Goal: Task Accomplishment & Management: Manage account settings

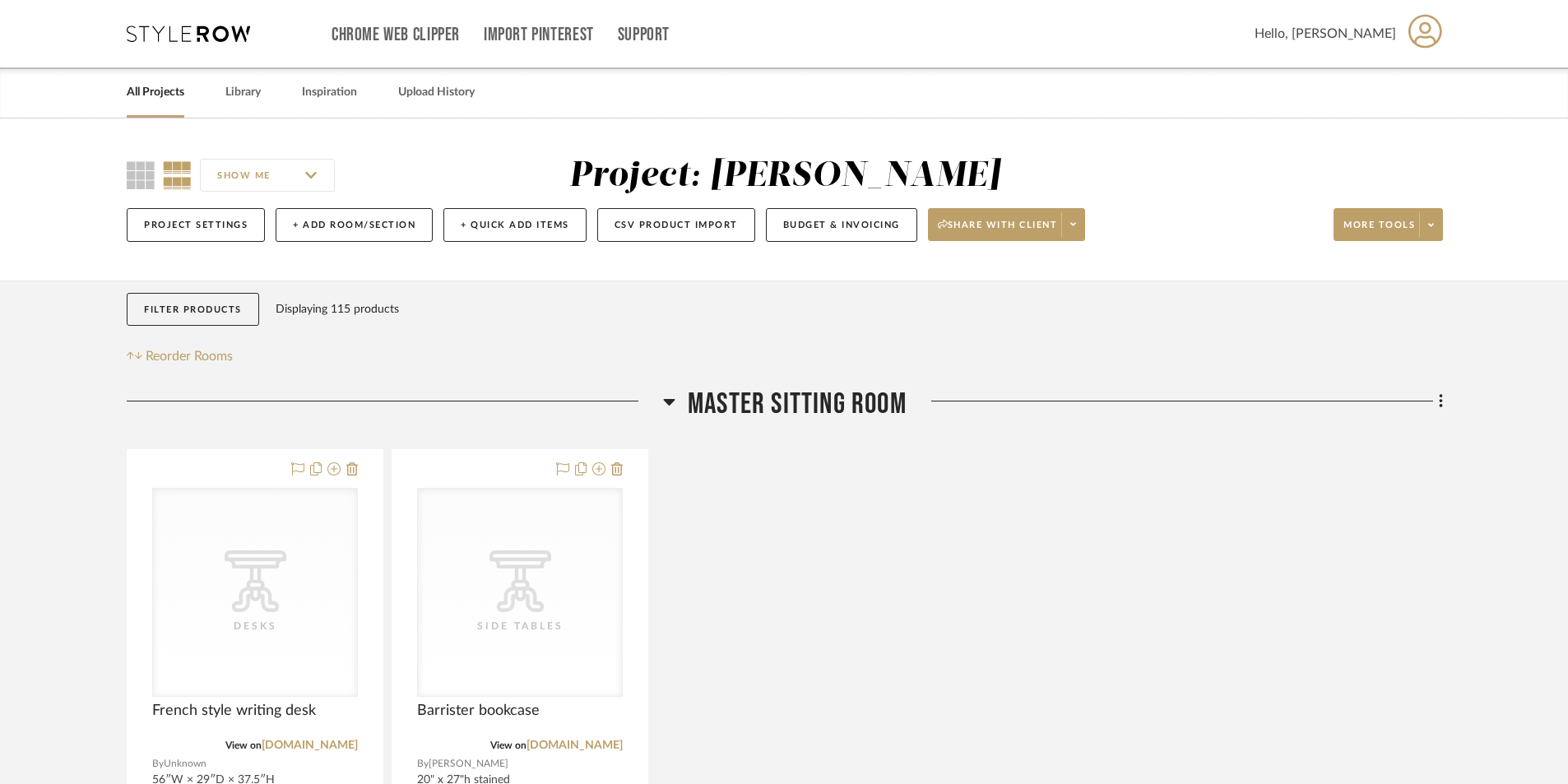
click at [134, 87] on link "All Projects" at bounding box center [155, 92] width 58 height 22
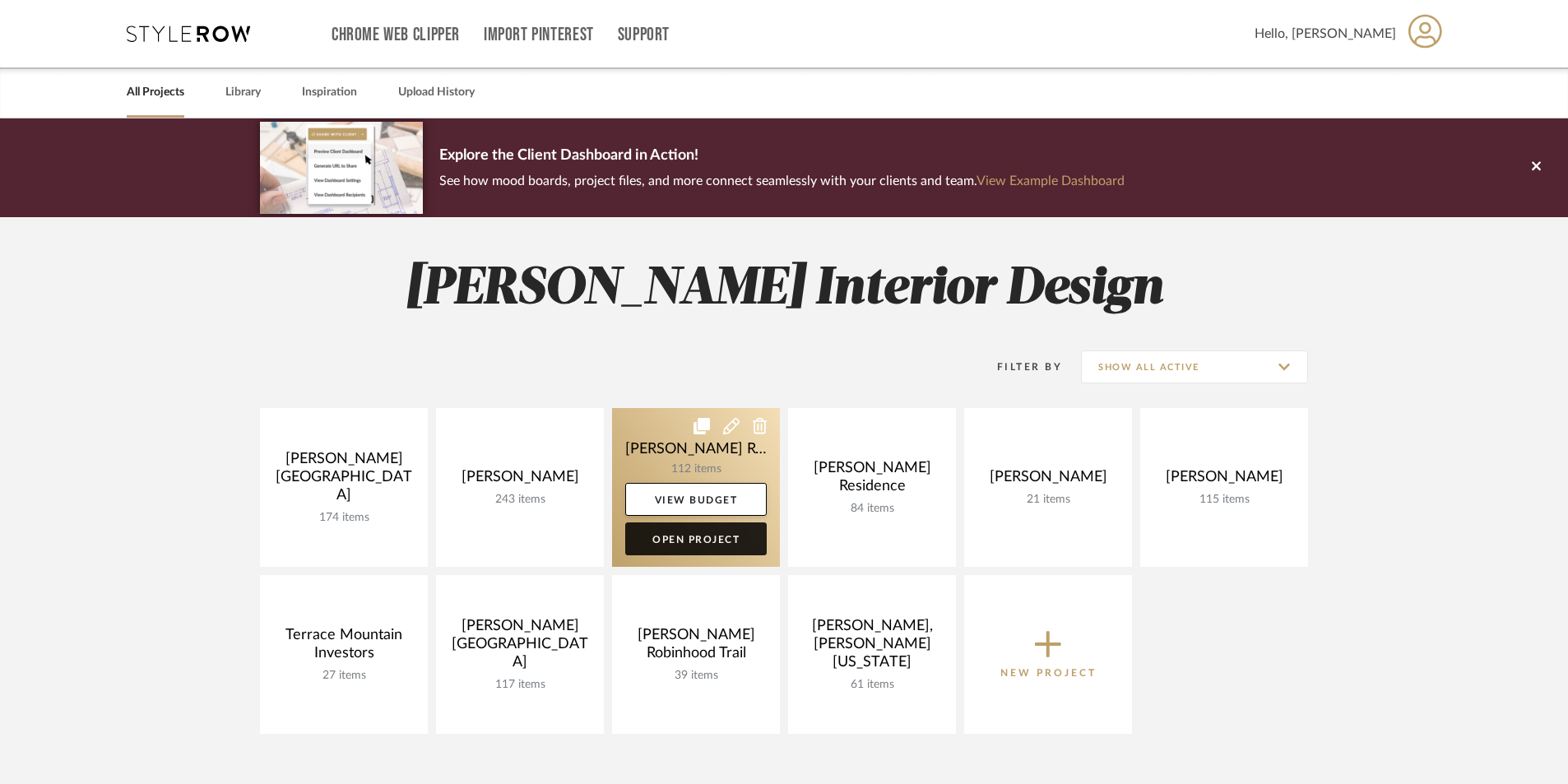
click at [647, 545] on link "Open Project" at bounding box center [695, 539] width 141 height 33
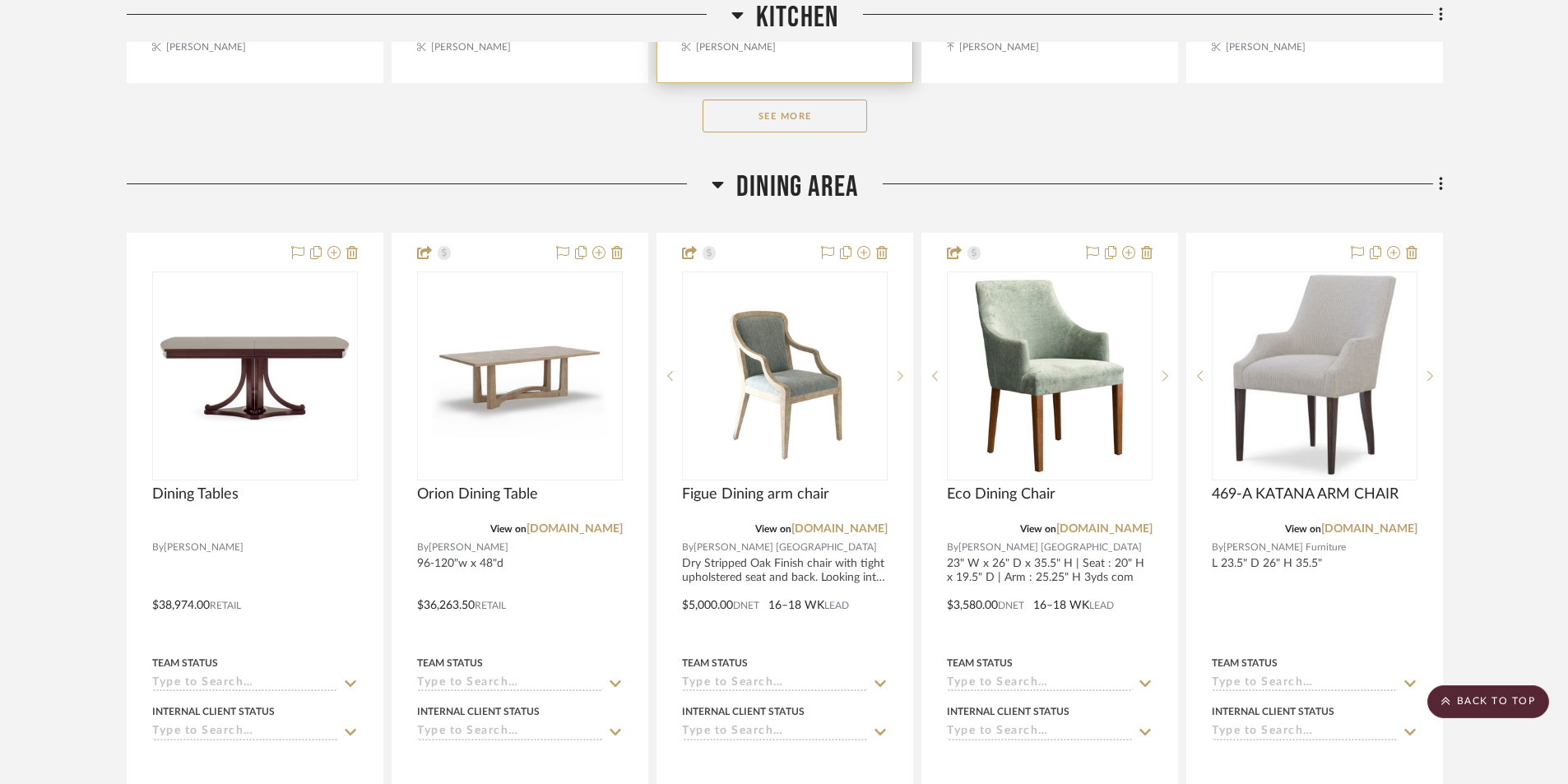
scroll to position [4853, 0]
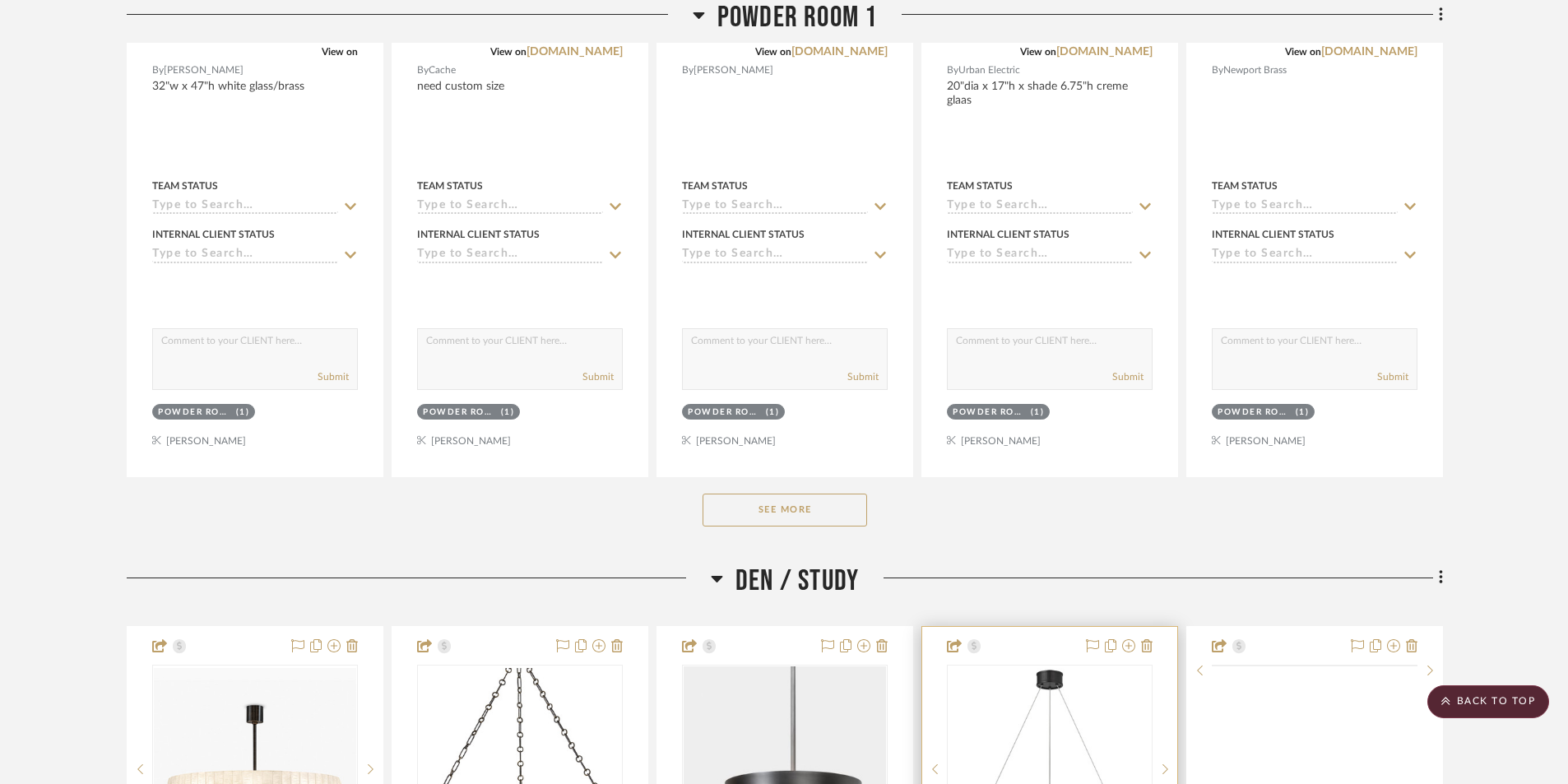
scroll to position [2385, 0]
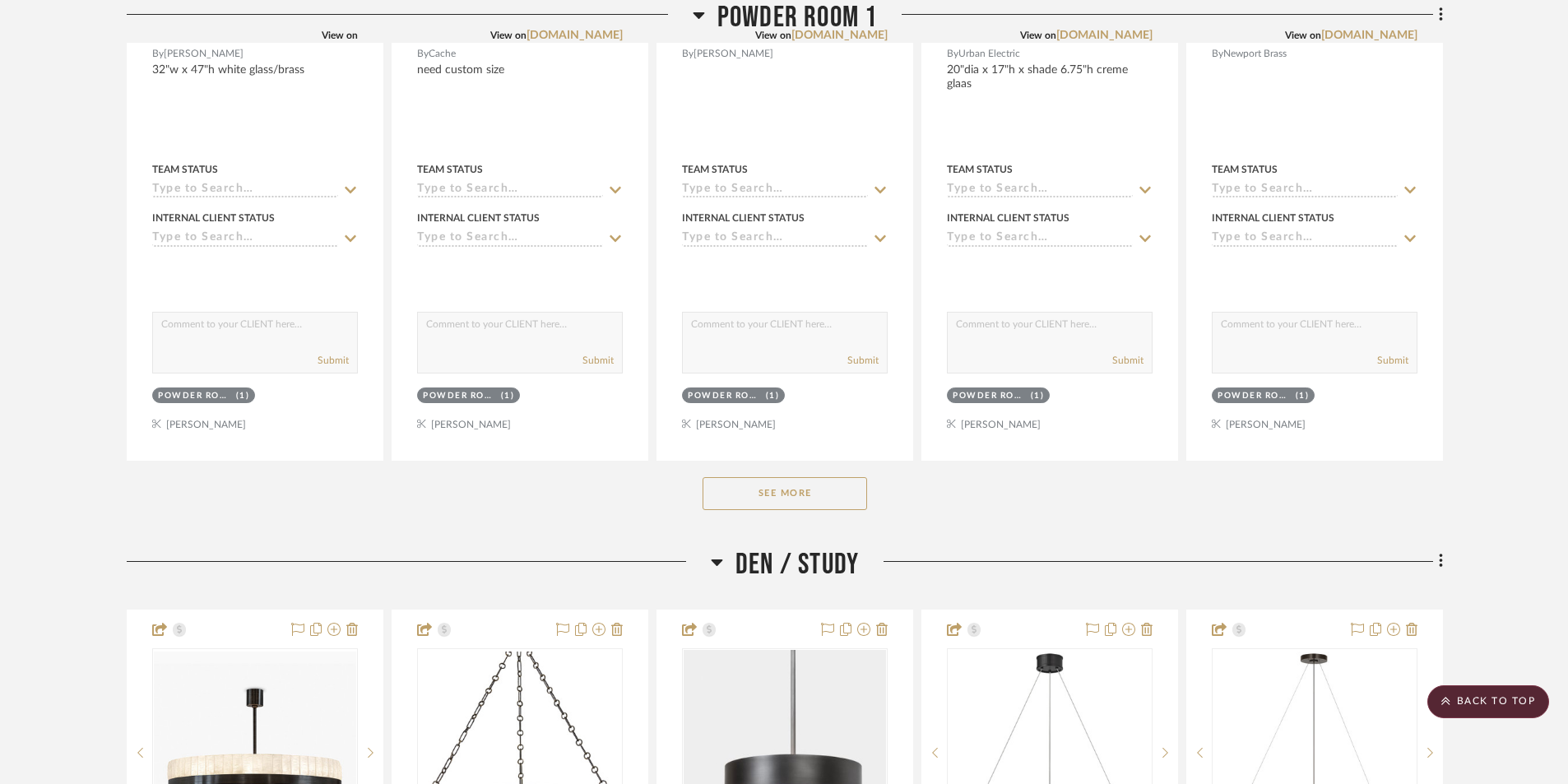
click at [802, 490] on button "See More" at bounding box center [784, 494] width 164 height 33
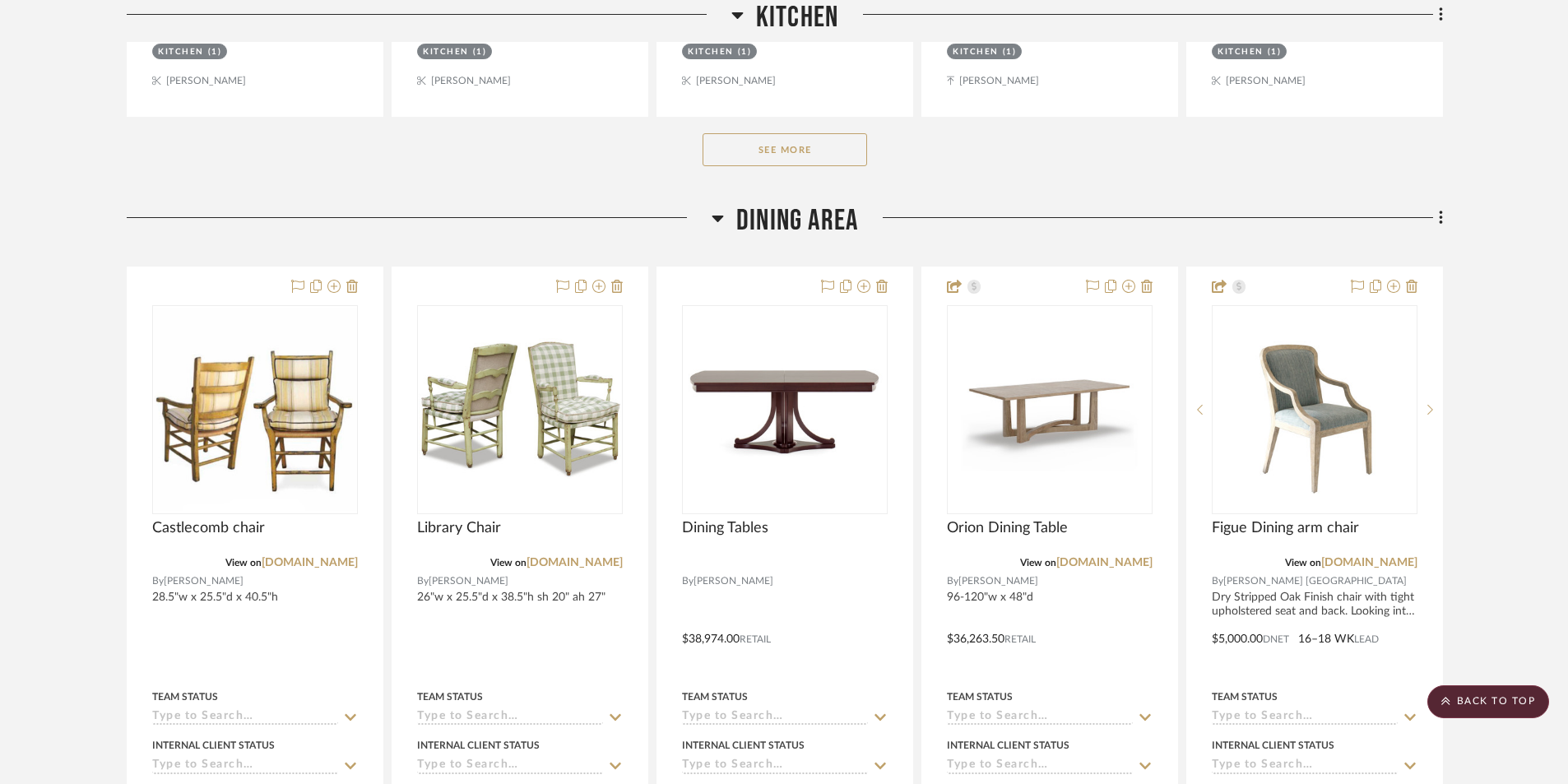
scroll to position [7731, 0]
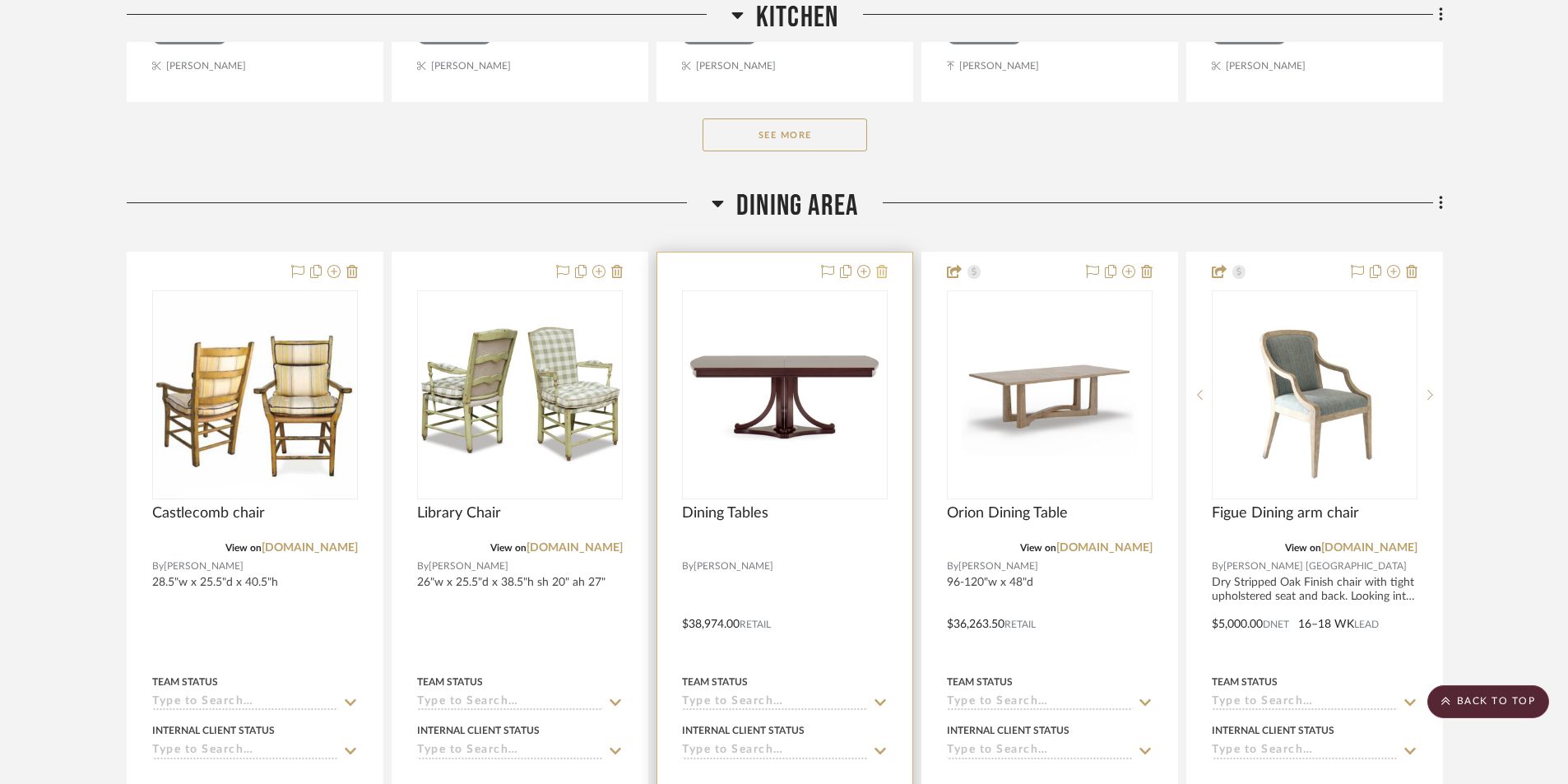
click at [883, 277] on icon at bounding box center [882, 272] width 12 height 13
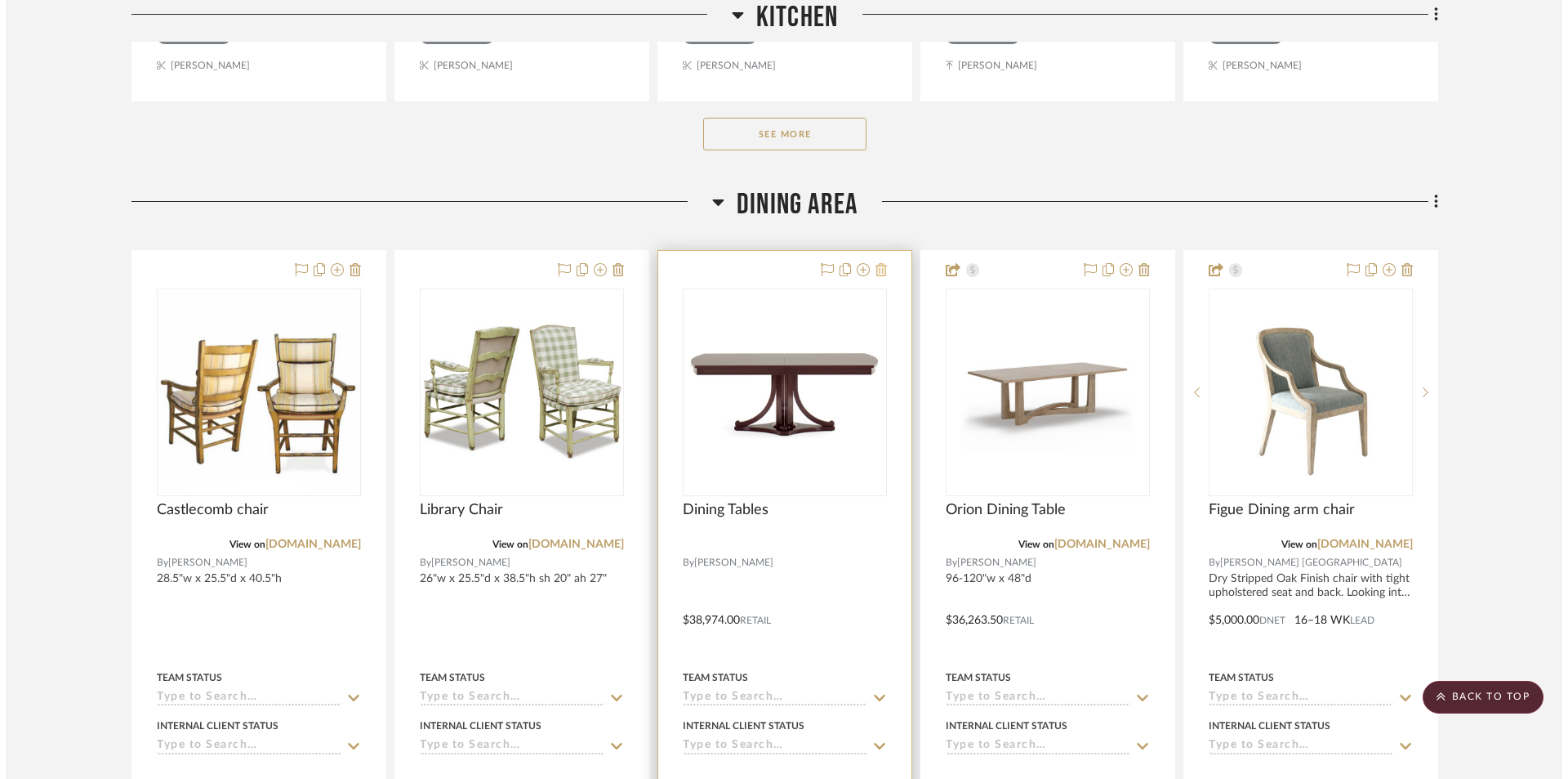
scroll to position [0, 0]
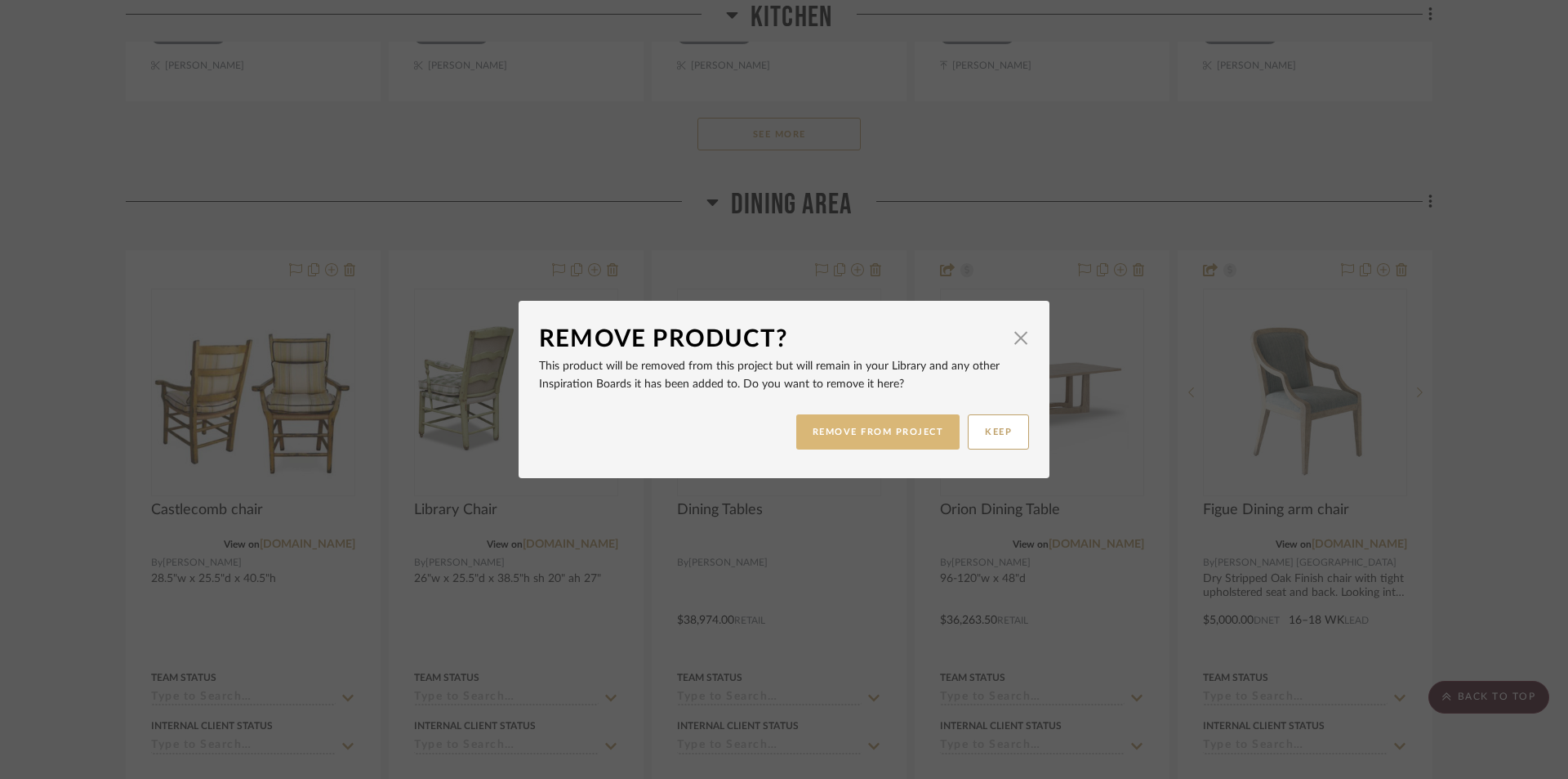
click at [831, 429] on button "REMOVE FROM PROJECT" at bounding box center [879, 431] width 164 height 35
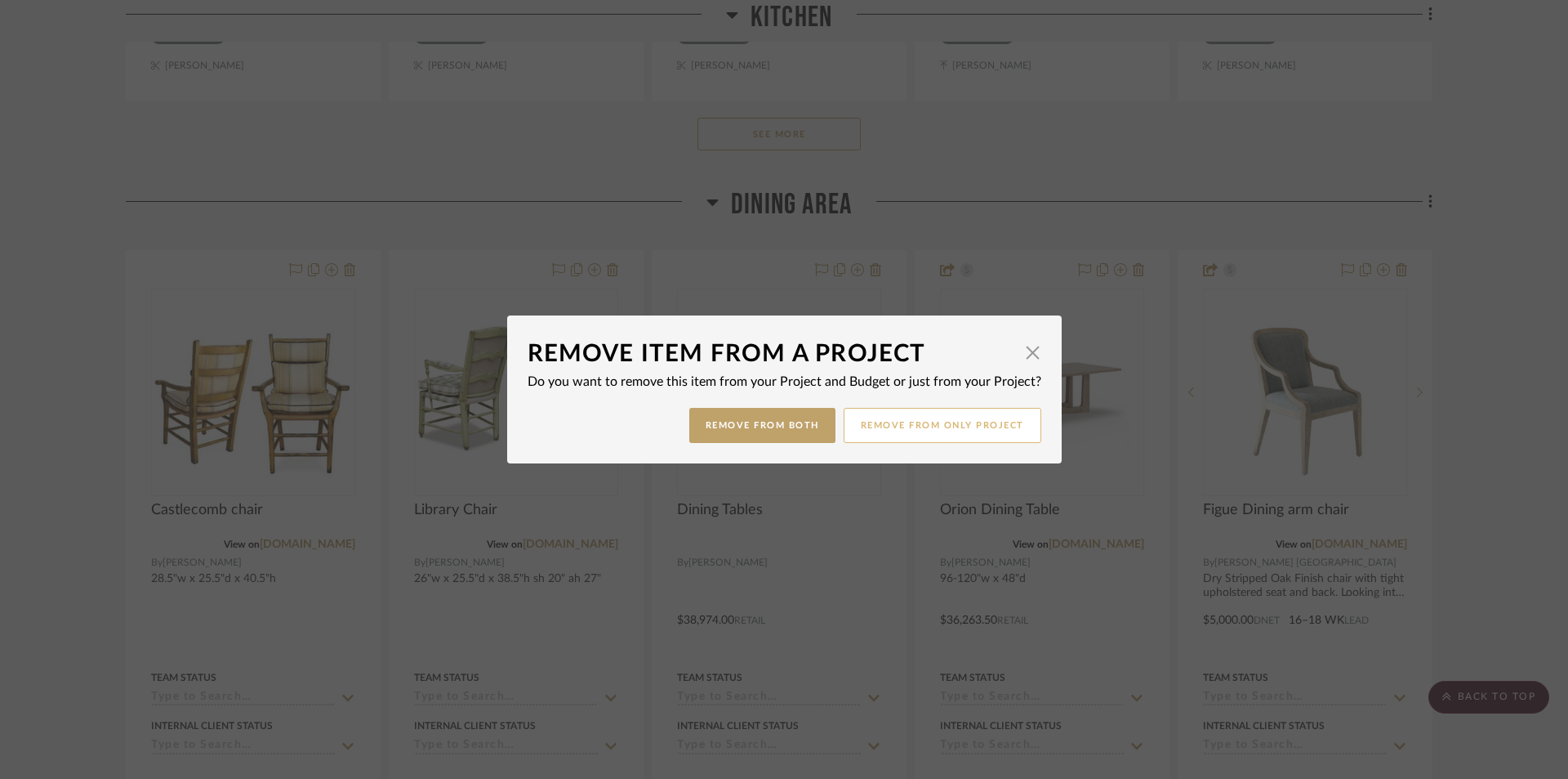
click at [900, 426] on button "Remove from only Project" at bounding box center [942, 425] width 198 height 35
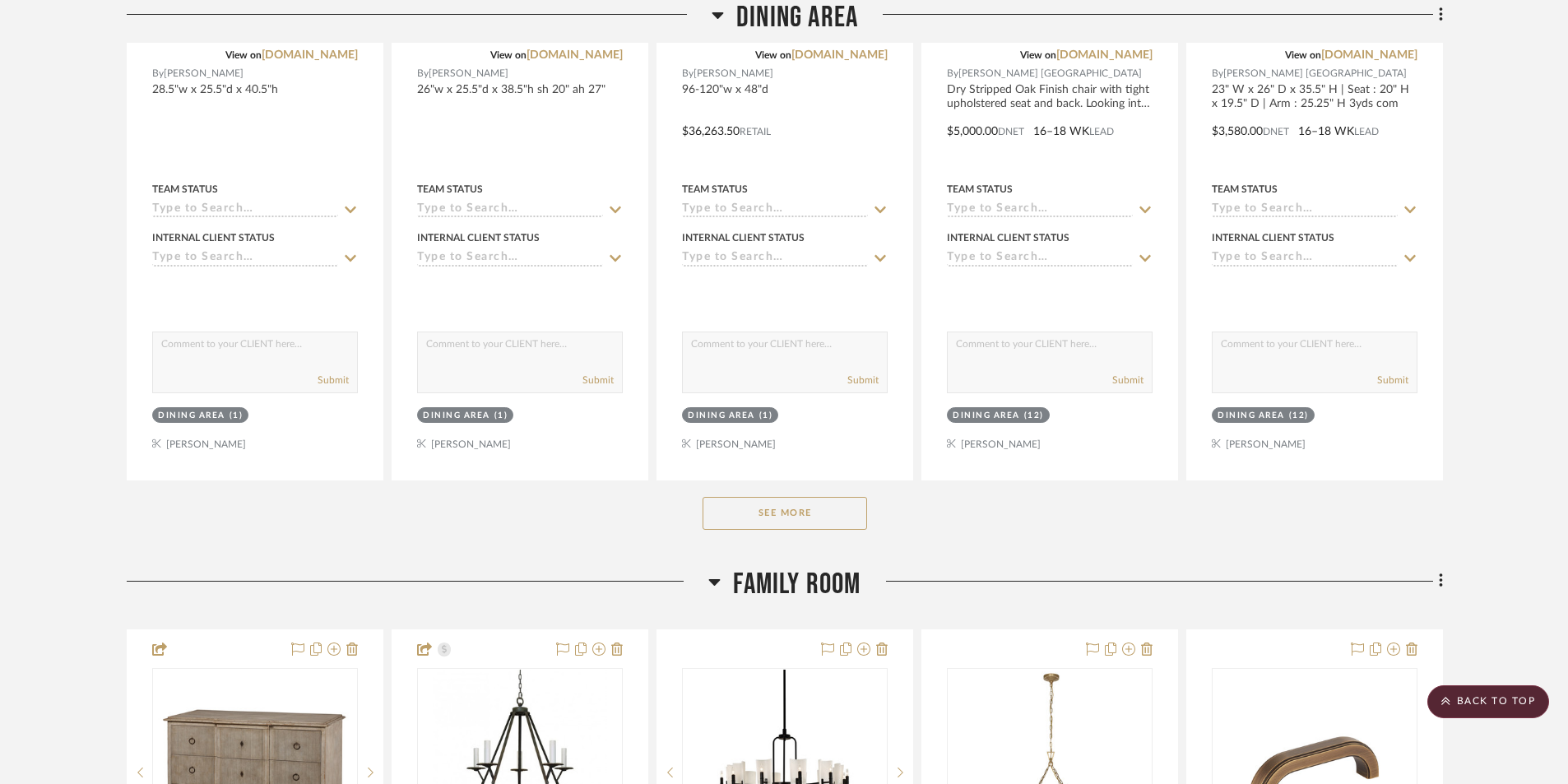
scroll to position [8389, 0]
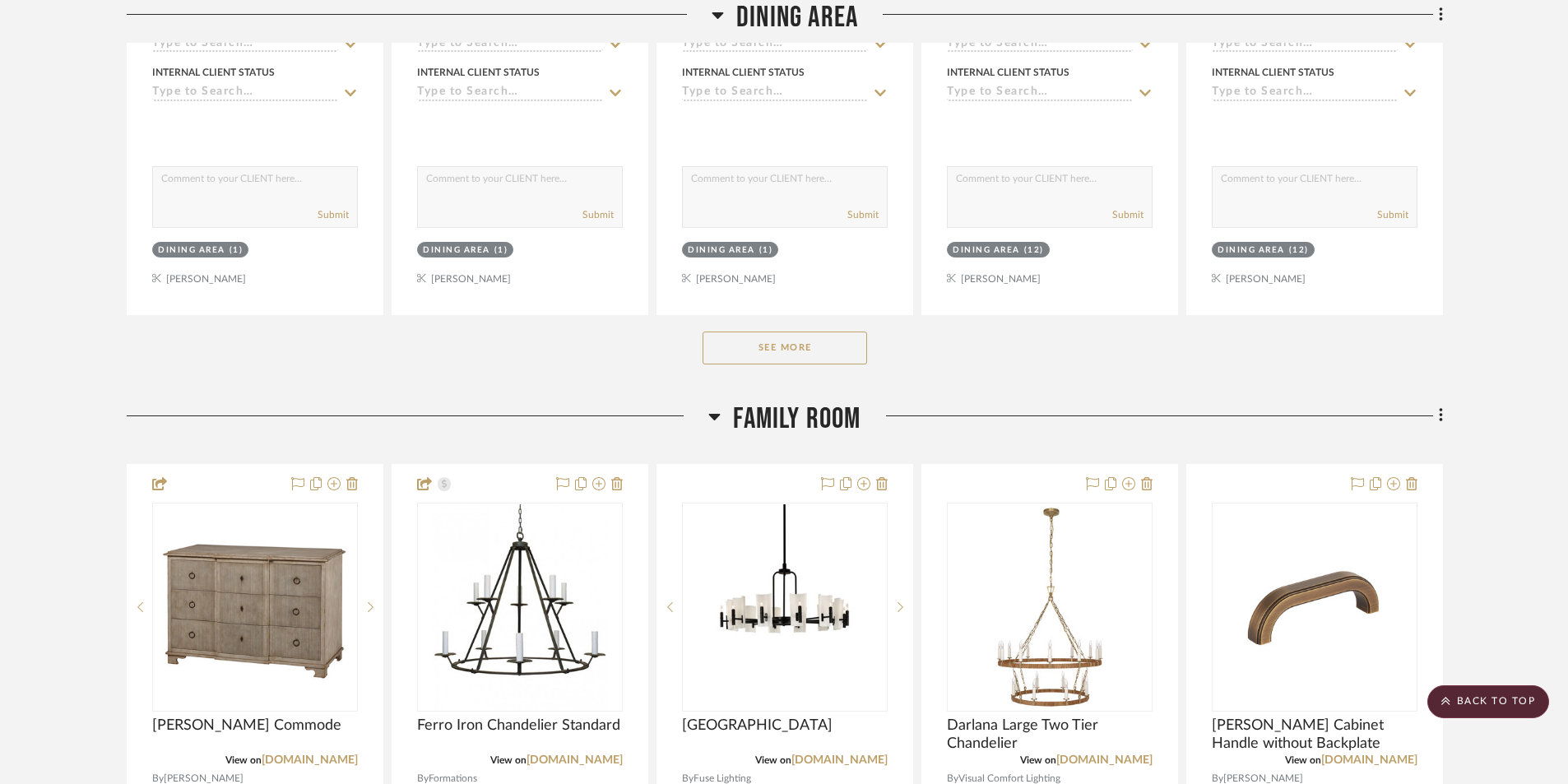
click at [750, 345] on button "See More" at bounding box center [784, 348] width 164 height 33
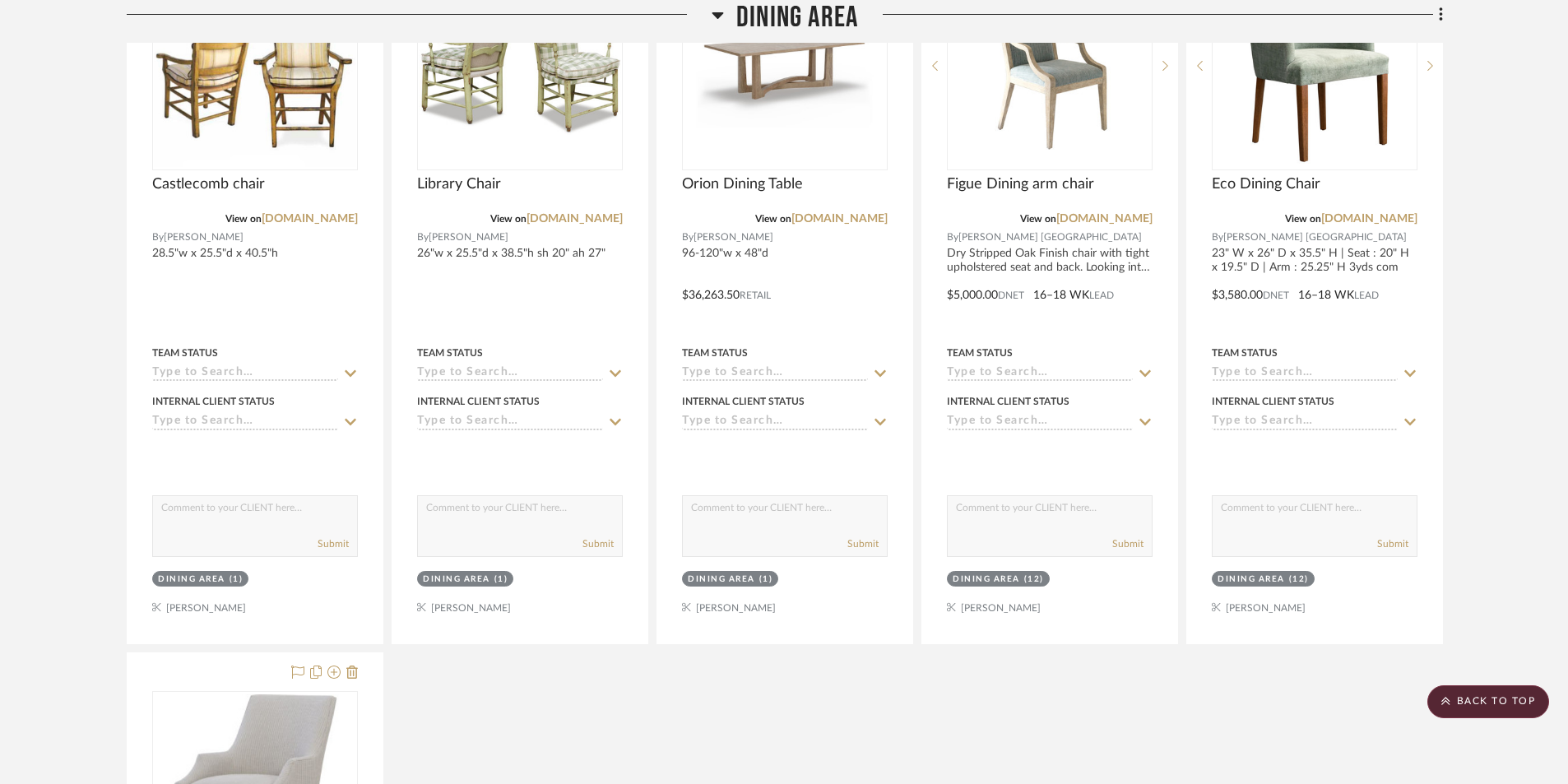
scroll to position [7895, 0]
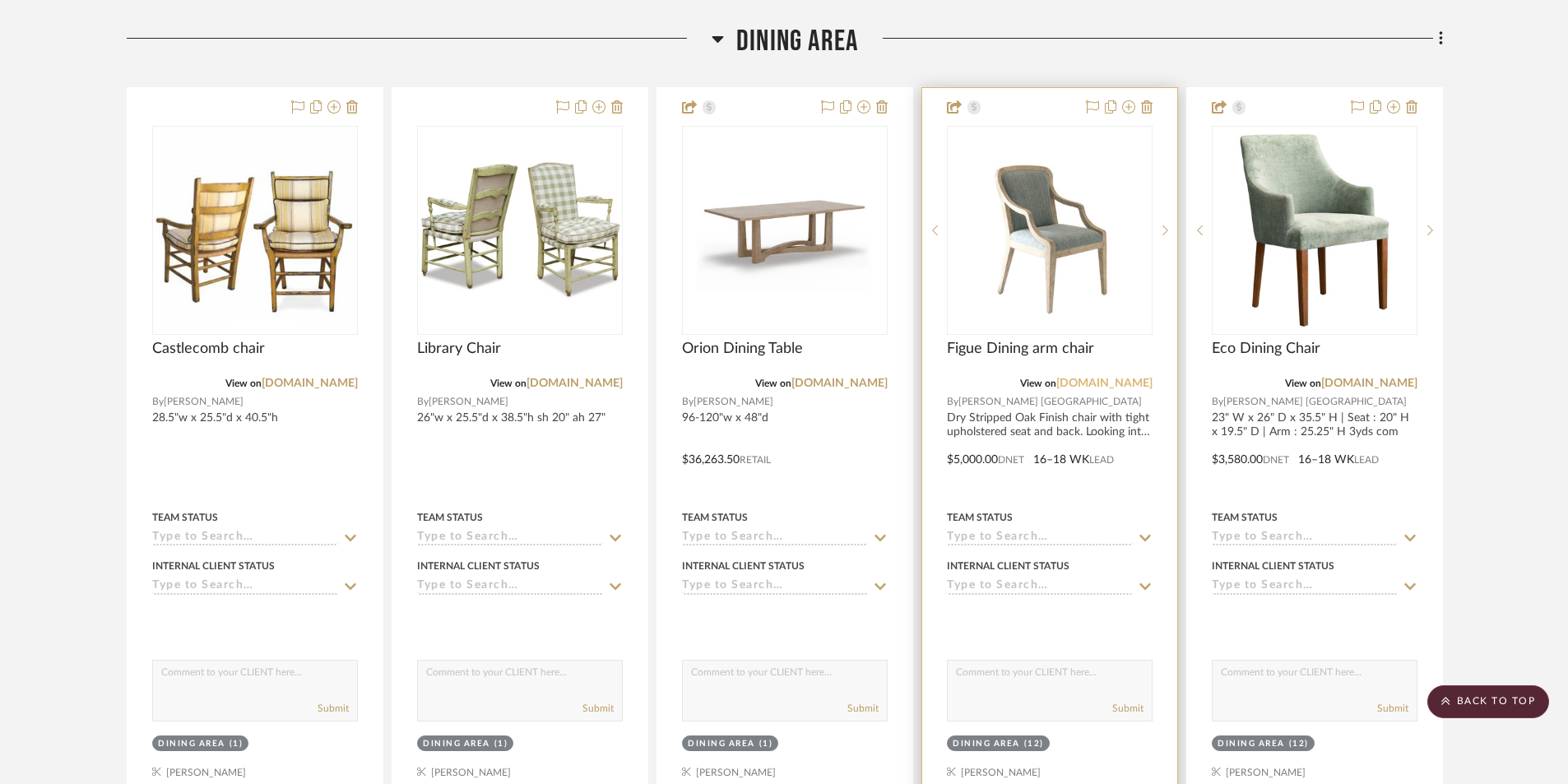
click at [1098, 381] on link "[DOMAIN_NAME]" at bounding box center [1105, 383] width 97 height 12
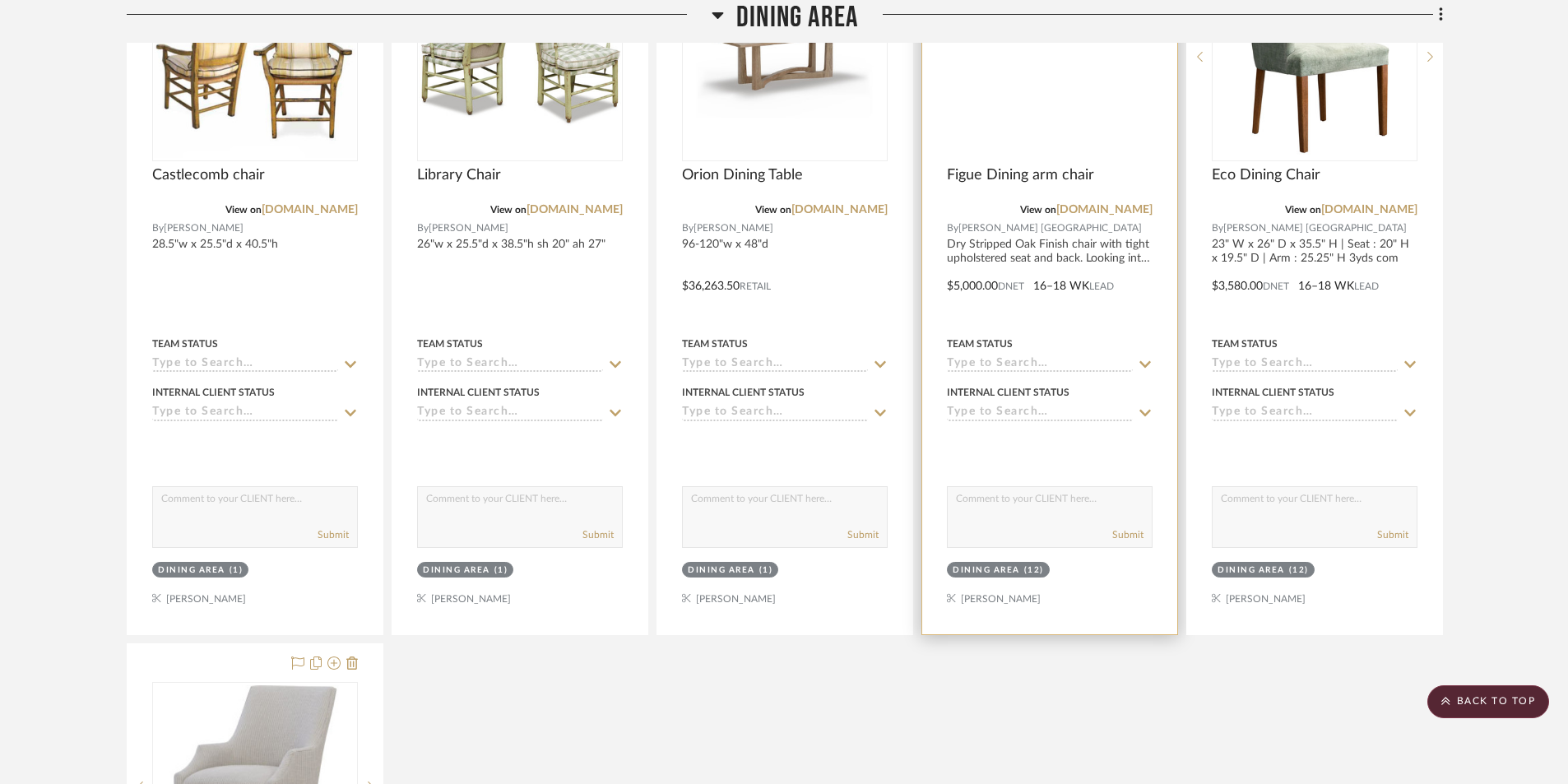
scroll to position [7752, 0]
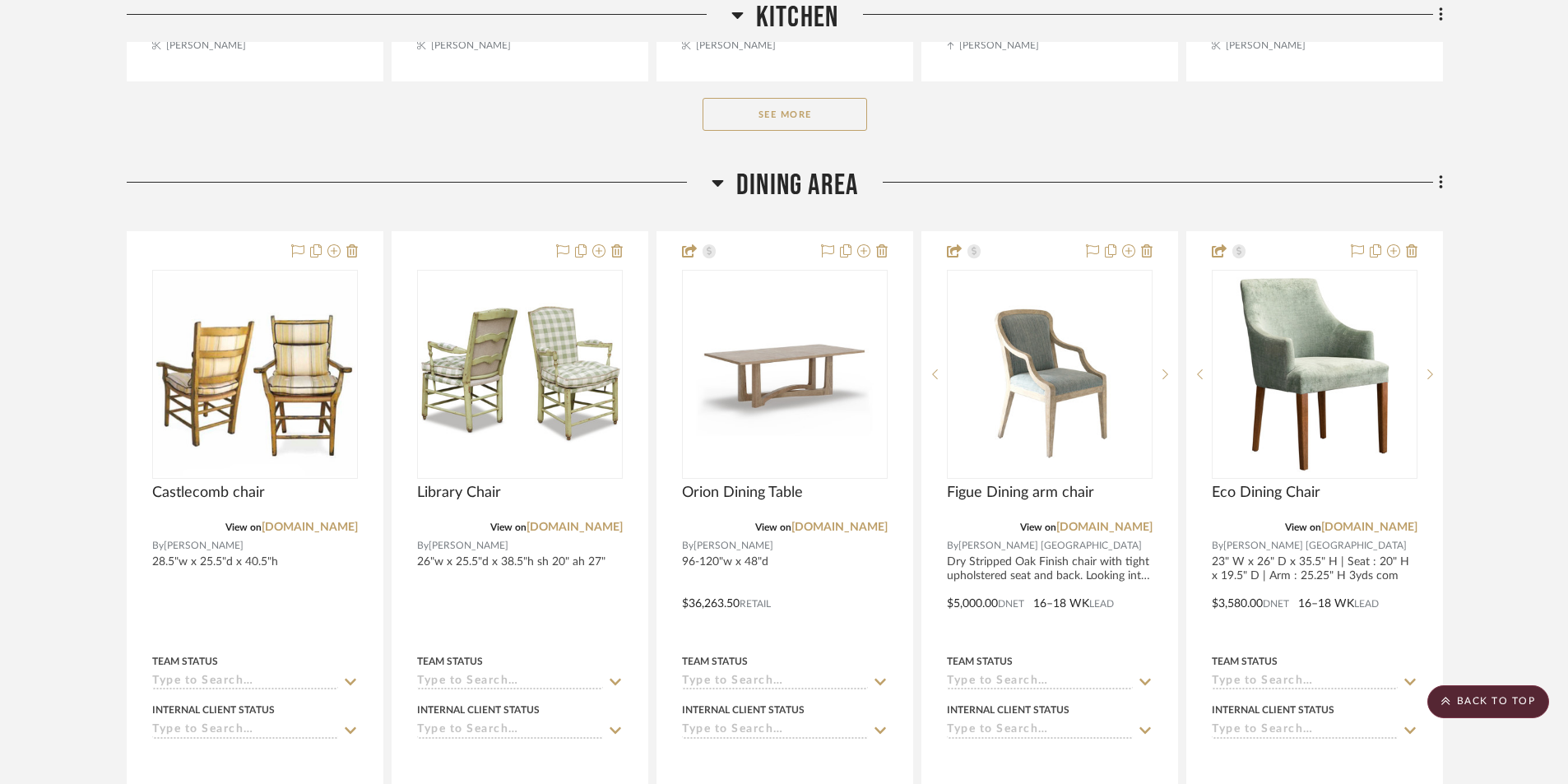
click at [324, 15] on div at bounding box center [429, 21] width 604 height 42
